Goal: Navigation & Orientation: Understand site structure

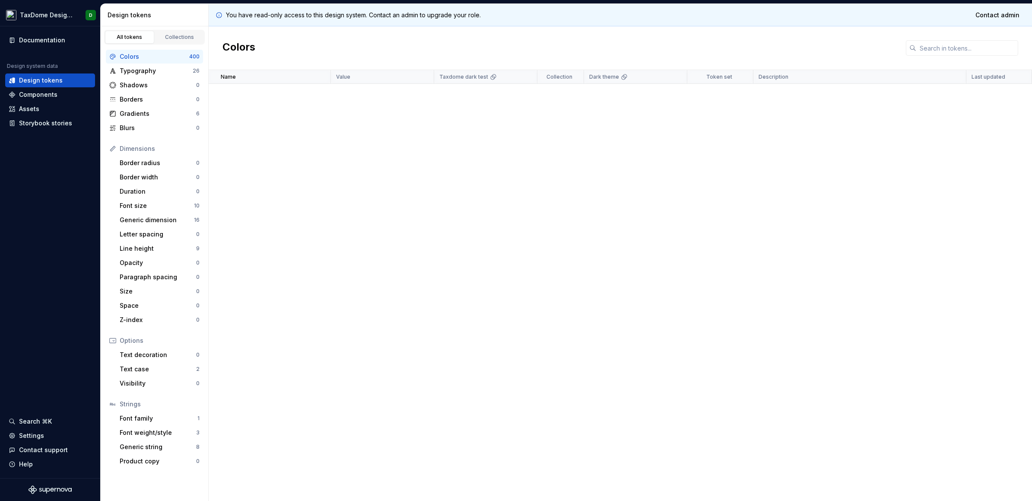
scroll to position [2874, 0]
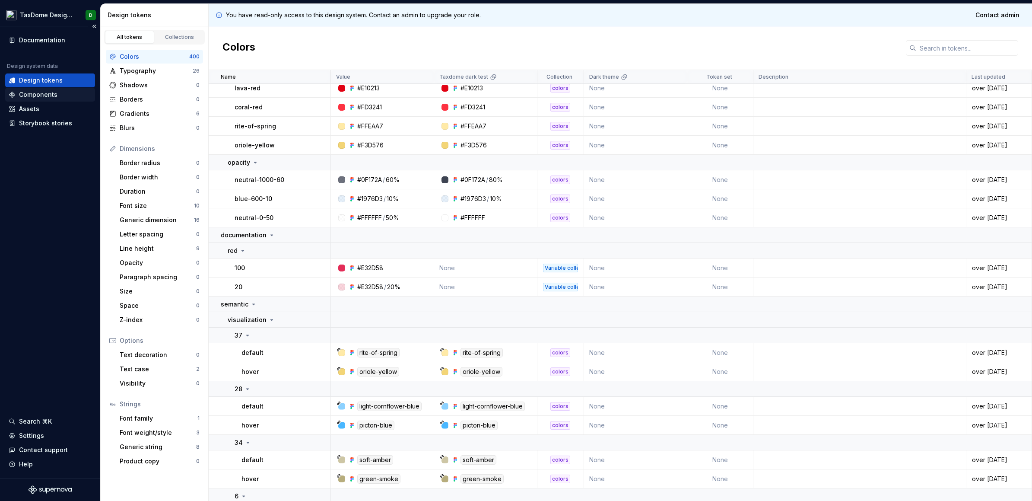
click at [45, 95] on div "Components" at bounding box center [38, 94] width 38 height 9
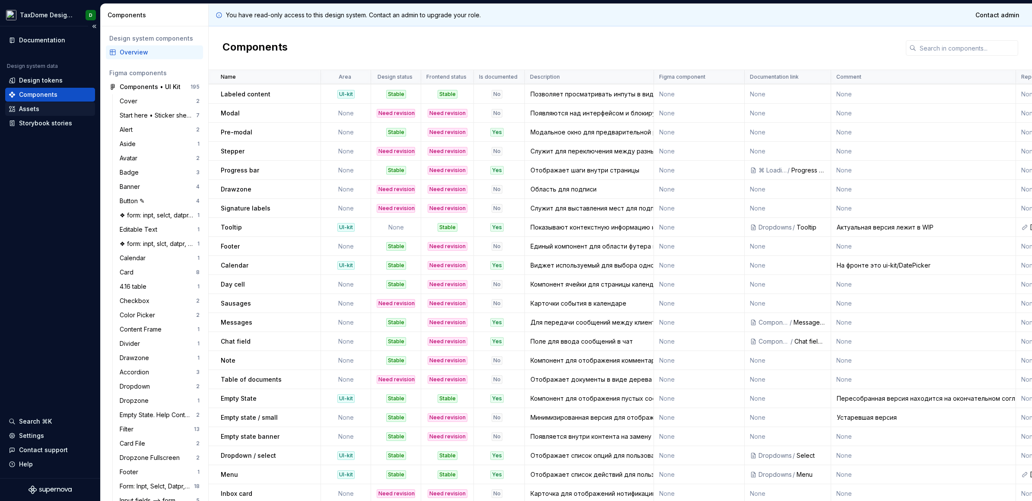
click at [25, 113] on div "Assets" at bounding box center [29, 109] width 20 height 9
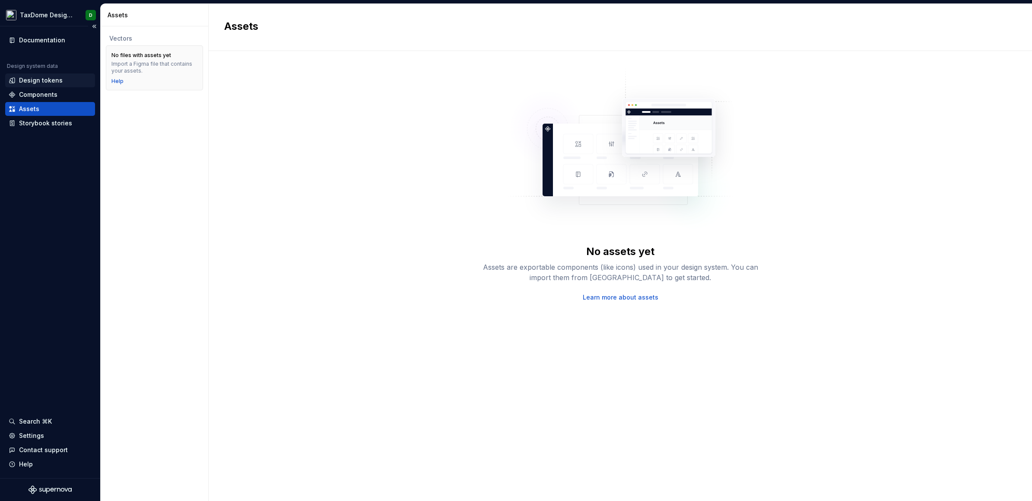
click at [60, 74] on div "Design tokens" at bounding box center [50, 80] width 90 height 14
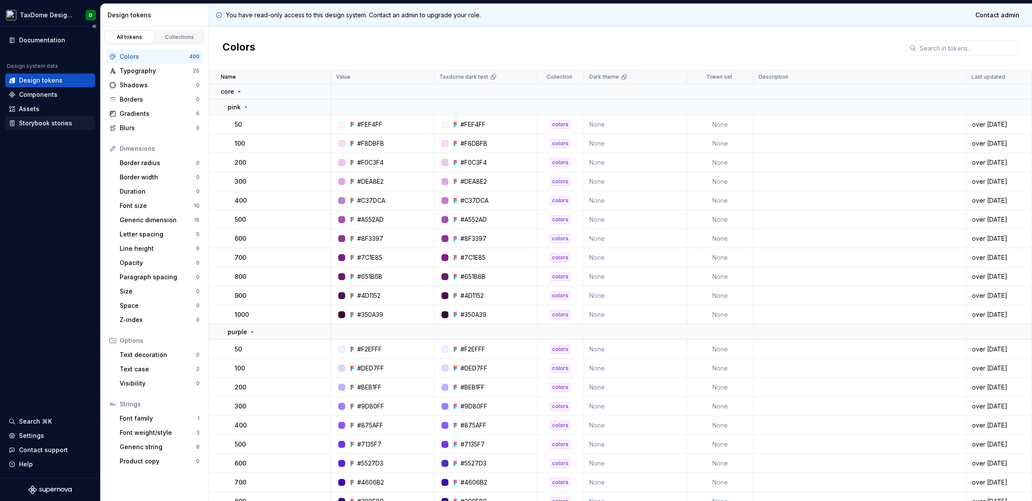
click at [54, 119] on div "Storybook stories" at bounding box center [45, 123] width 53 height 9
